Goal: Check status: Check status

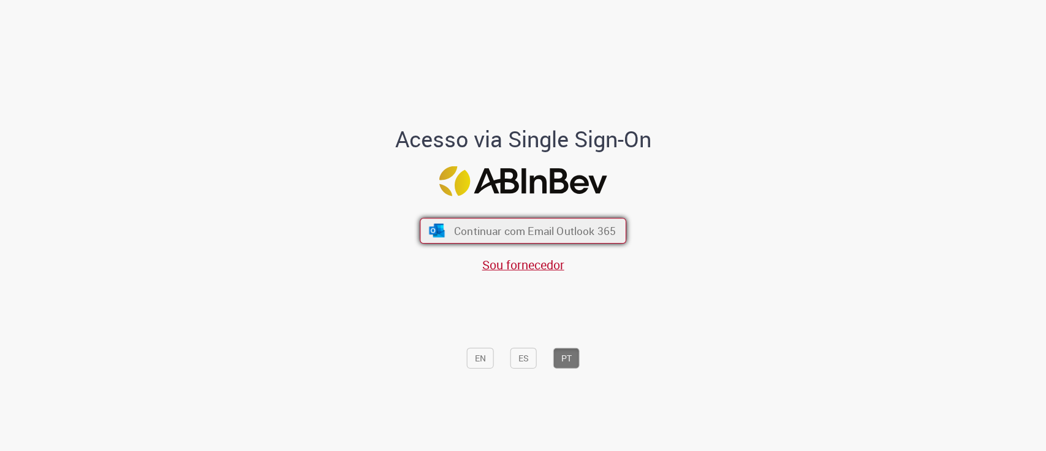
click at [460, 223] on span "Continuar com Email Outlook 365" at bounding box center [535, 230] width 162 height 14
